Goal: Task Accomplishment & Management: Complete application form

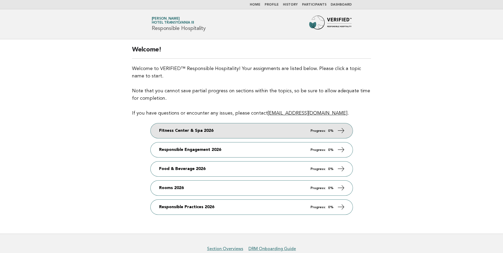
click at [268, 132] on link "Fitness Center & Spa 2026 Progress: 0%" at bounding box center [252, 130] width 202 height 15
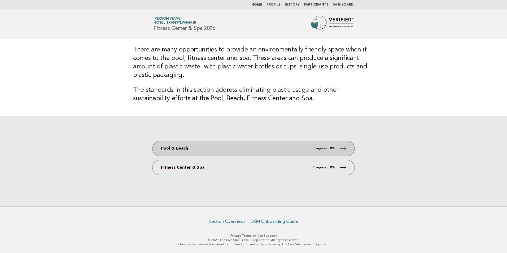
click at [256, 150] on link "Pool & Beach Progress: 0%" at bounding box center [253, 148] width 202 height 15
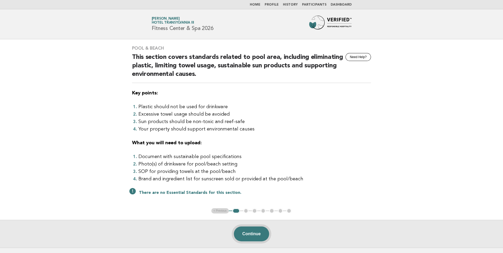
click at [257, 233] on button "Continue" at bounding box center [251, 233] width 35 height 15
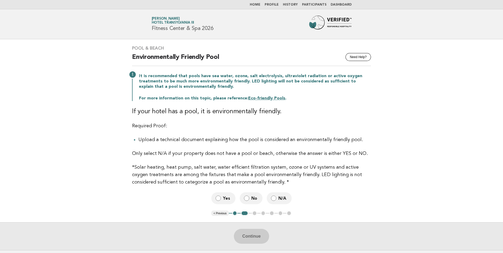
click at [278, 199] on span "N/A" at bounding box center [282, 198] width 9 height 6
click at [250, 200] on label "No" at bounding box center [251, 198] width 23 height 12
